Goal: Check status: Check status

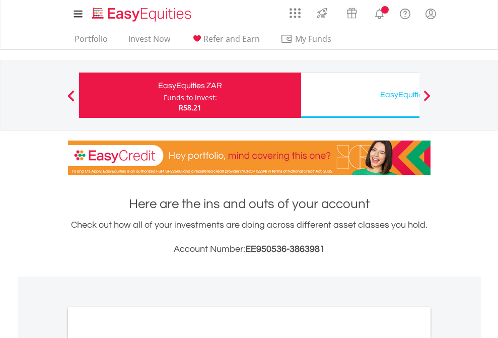
click at [164, 95] on div "Funds to invest:" at bounding box center [190, 98] width 53 height 10
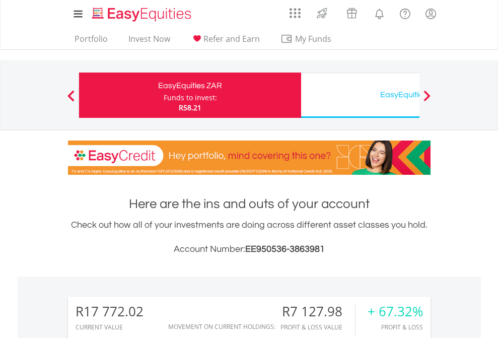
scroll to position [97, 158]
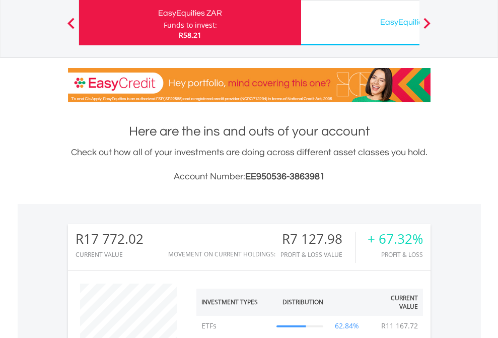
click at [360, 23] on div "EasyEquities USD" at bounding box center [412, 22] width 210 height 14
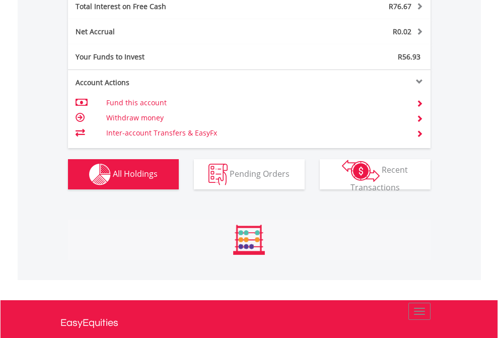
scroll to position [97, 158]
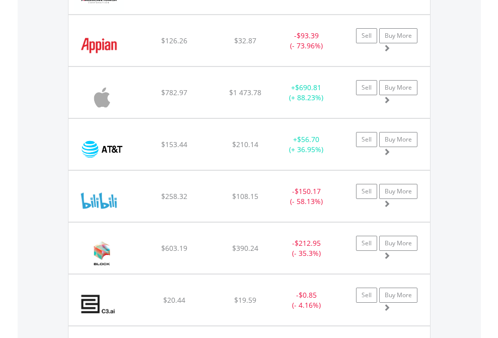
scroll to position [1120, 0]
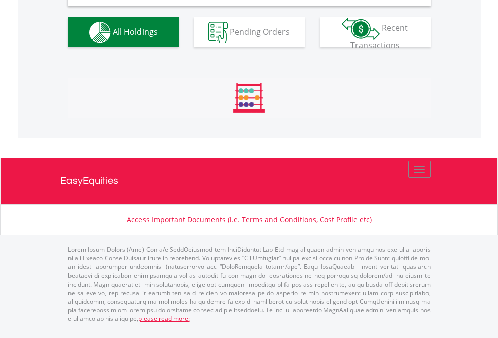
scroll to position [974, 0]
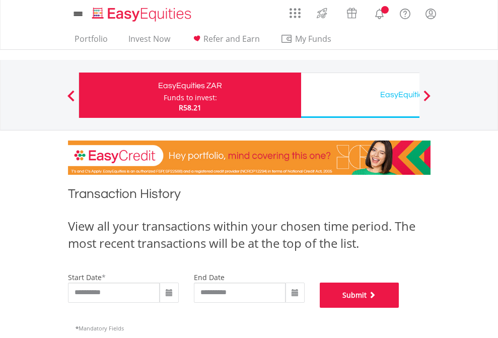
click at [399, 308] on button "Submit" at bounding box center [360, 295] width 80 height 25
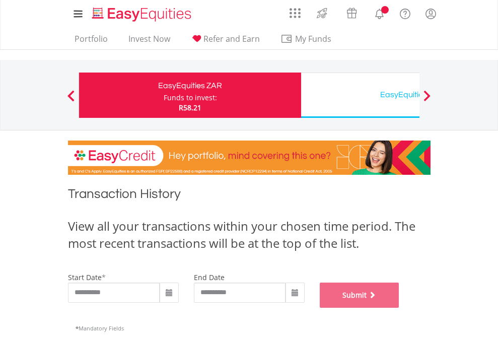
scroll to position [409, 0]
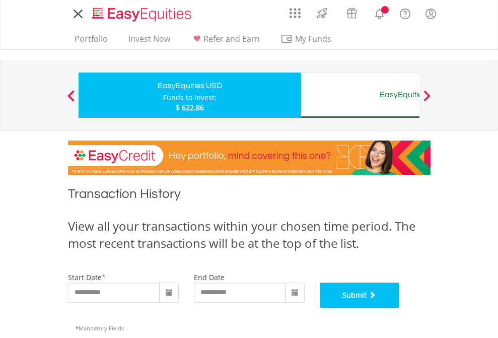
click at [399, 308] on button "Submit" at bounding box center [360, 295] width 80 height 25
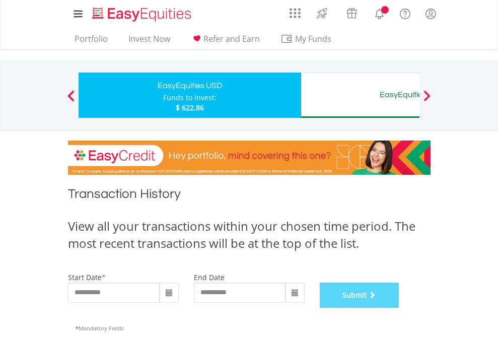
scroll to position [409, 0]
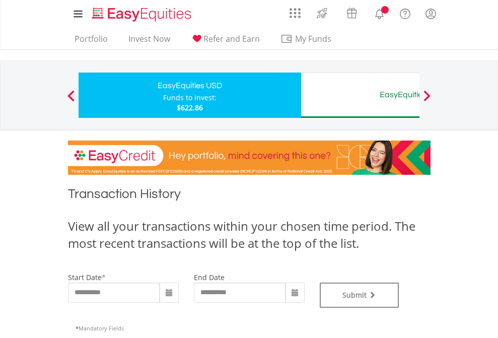
click at [360, 95] on div "EasyEquities AUD" at bounding box center [412, 95] width 210 height 14
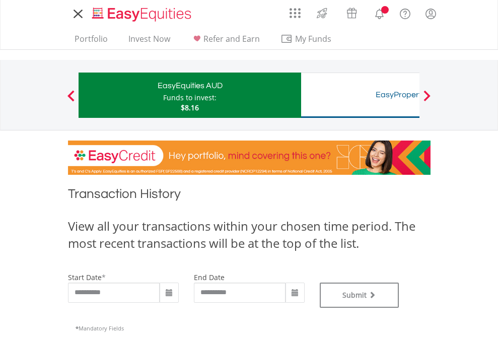
type input "**********"
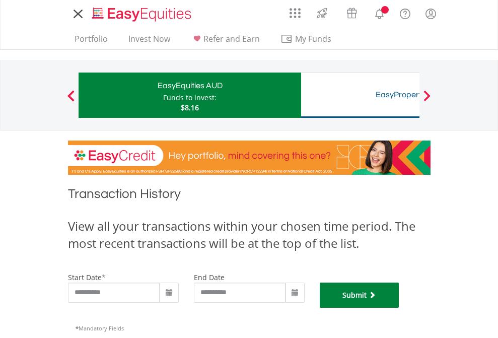
click at [399, 308] on button "Submit" at bounding box center [360, 295] width 80 height 25
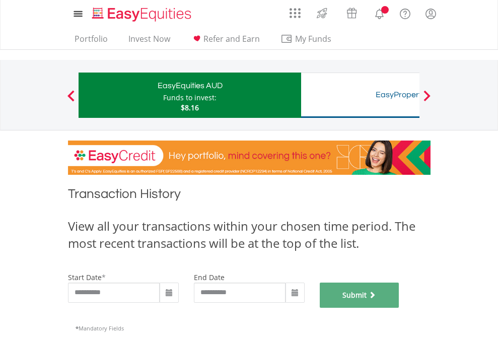
scroll to position [409, 0]
